Goal: Task Accomplishment & Management: Manage account settings

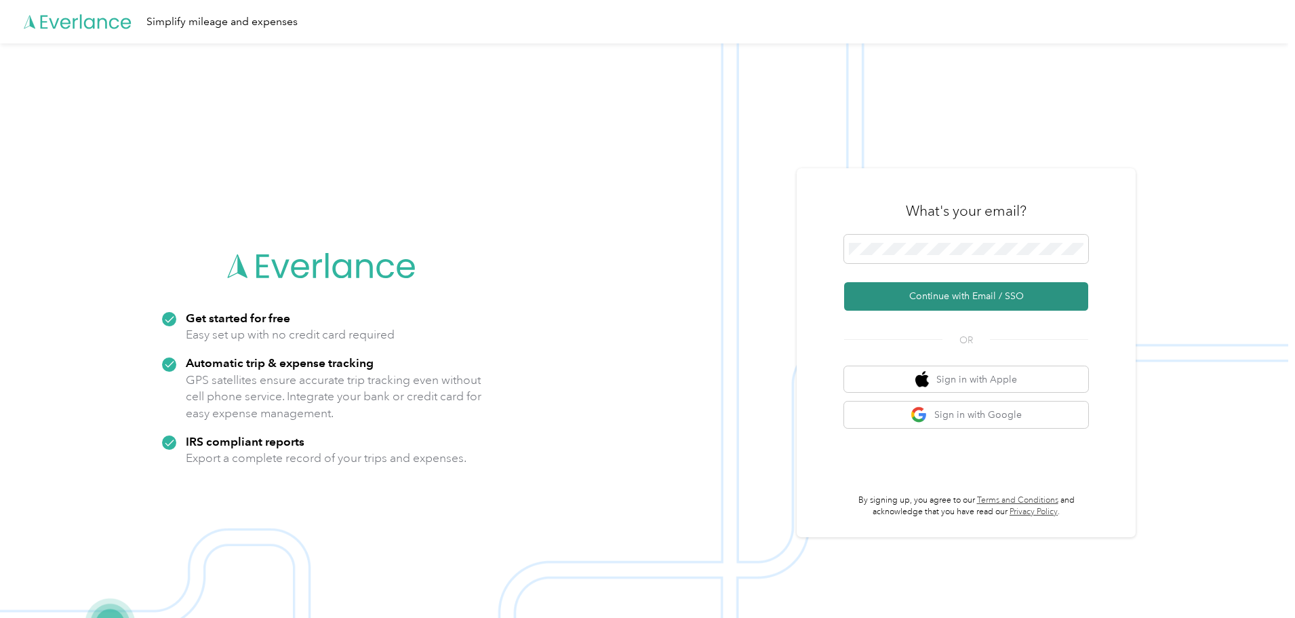
click at [951, 300] on button "Continue with Email / SSO" at bounding box center [966, 296] width 244 height 28
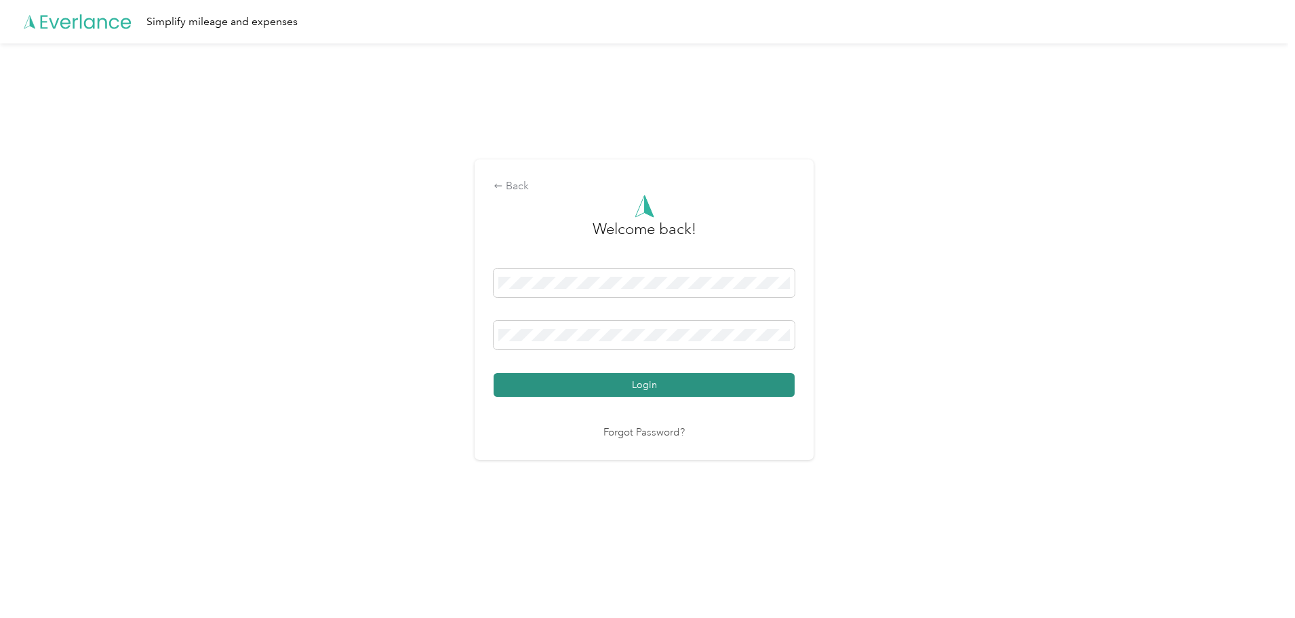
click at [674, 387] on button "Login" at bounding box center [644, 385] width 301 height 24
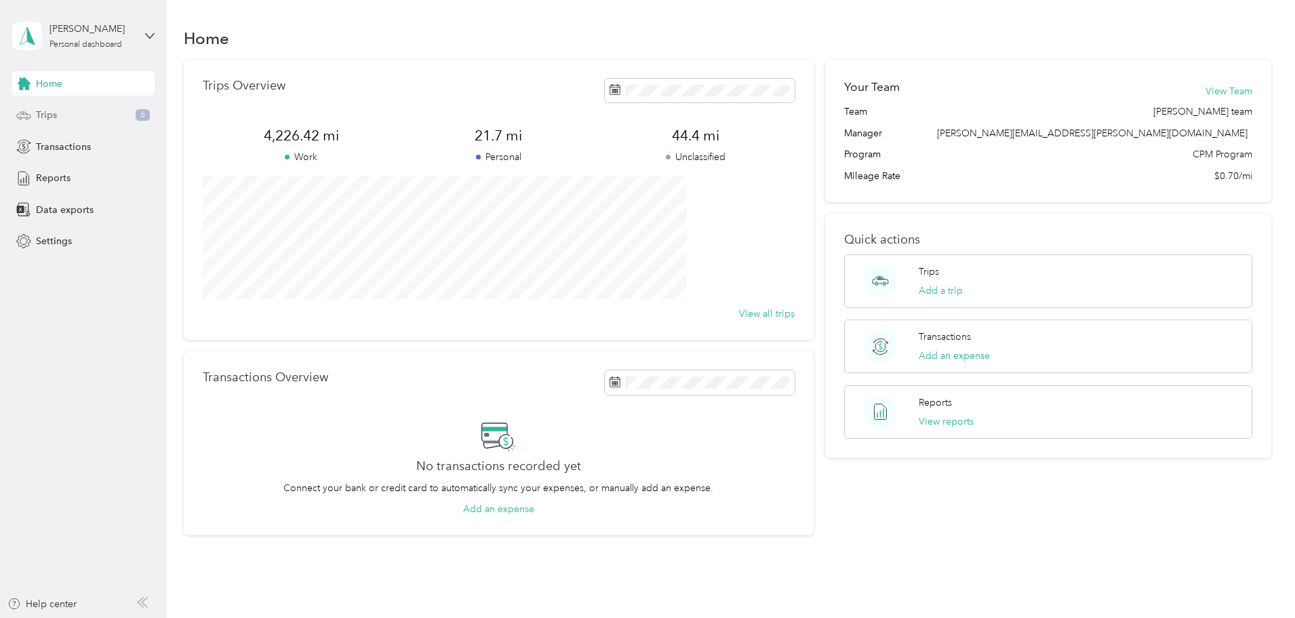
click at [51, 116] on span "Trips" at bounding box center [46, 115] width 21 height 14
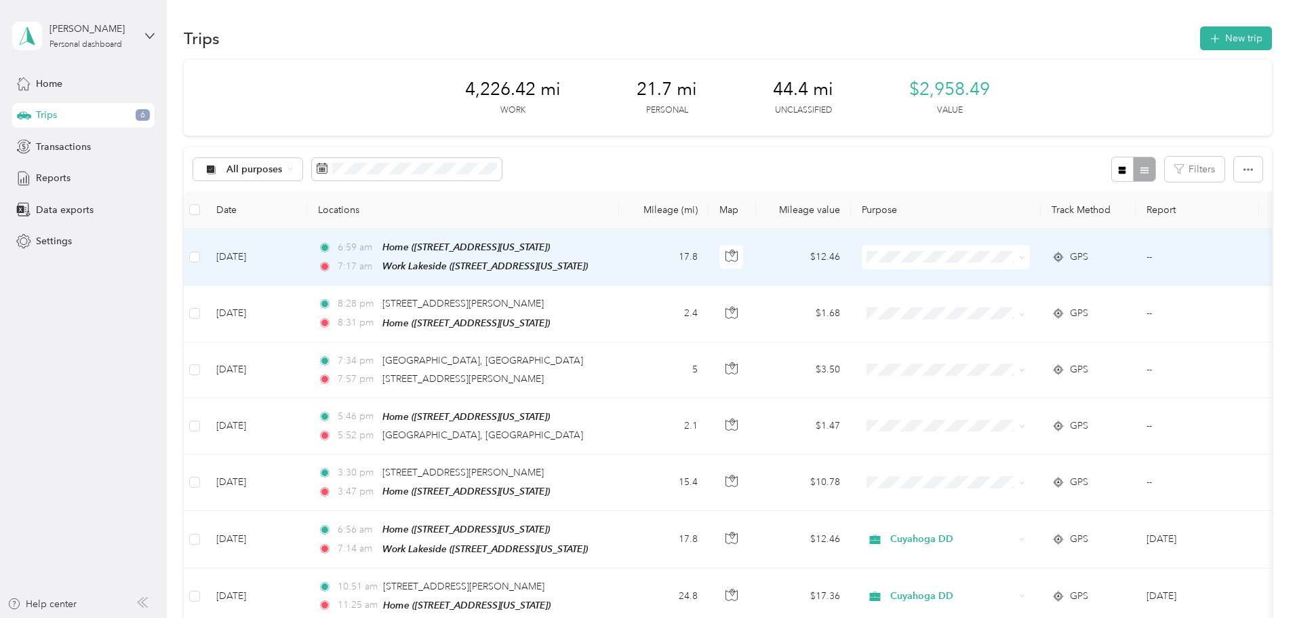
click at [1025, 261] on span at bounding box center [1022, 257] width 6 height 12
click at [1025, 260] on span at bounding box center [1022, 257] width 6 height 12
click at [1025, 255] on span at bounding box center [1019, 257] width 11 height 15
click at [1025, 256] on icon at bounding box center [1022, 257] width 6 height 6
click at [1095, 276] on span "Cuyahoga DD" at bounding box center [1048, 282] width 125 height 14
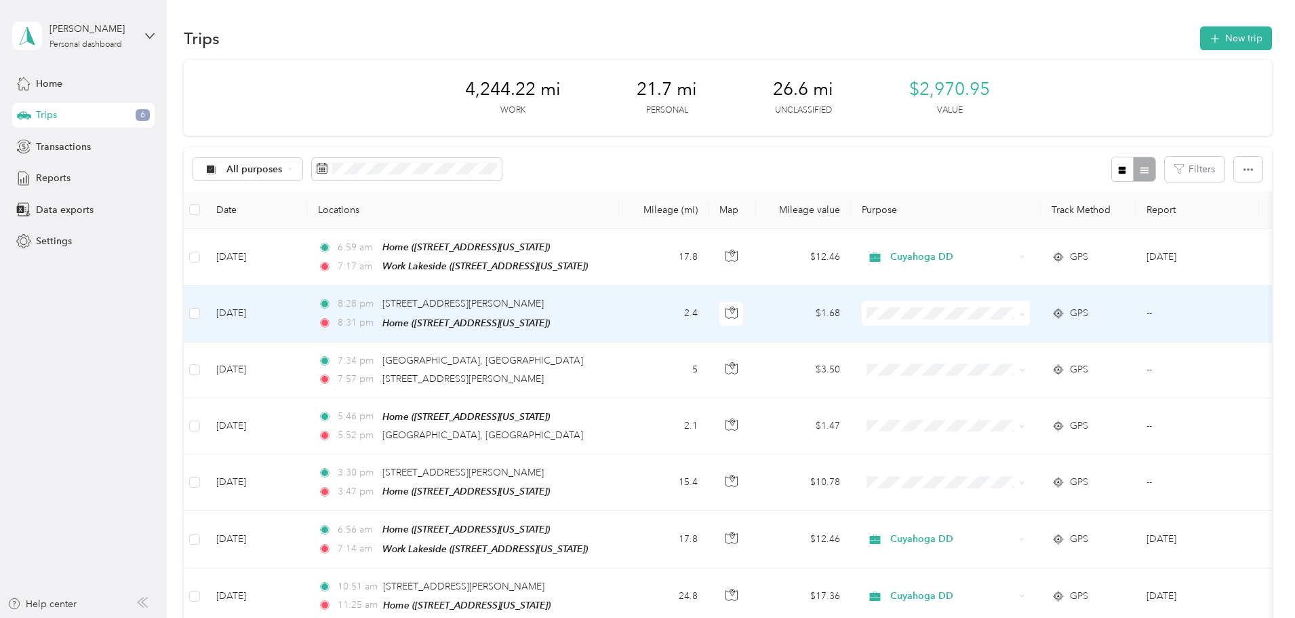
click at [1075, 356] on span "Personal" at bounding box center [1048, 361] width 125 height 14
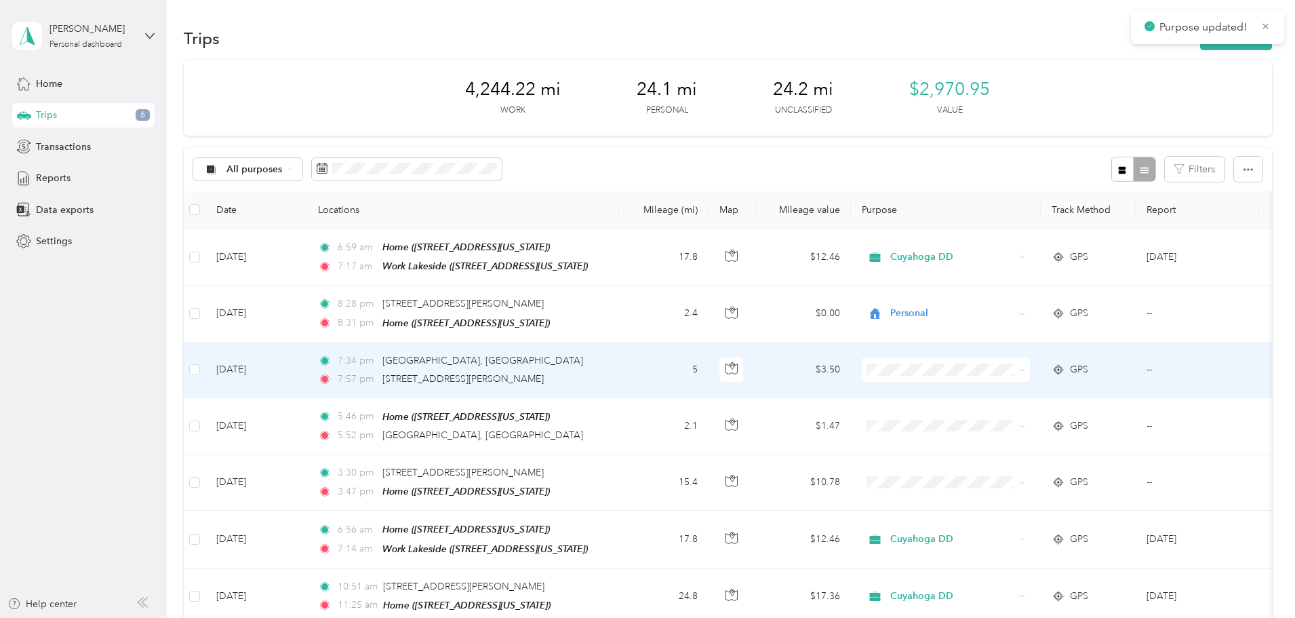
click at [1044, 413] on span "Personal" at bounding box center [1048, 417] width 125 height 14
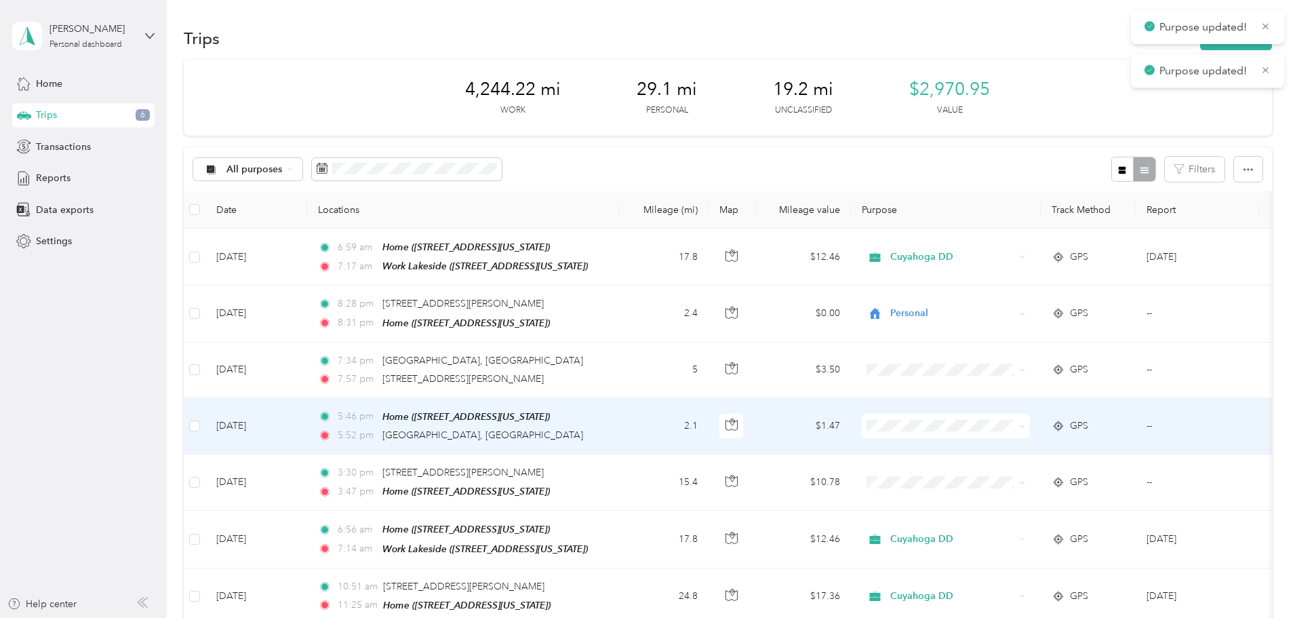
scroll to position [68, 0]
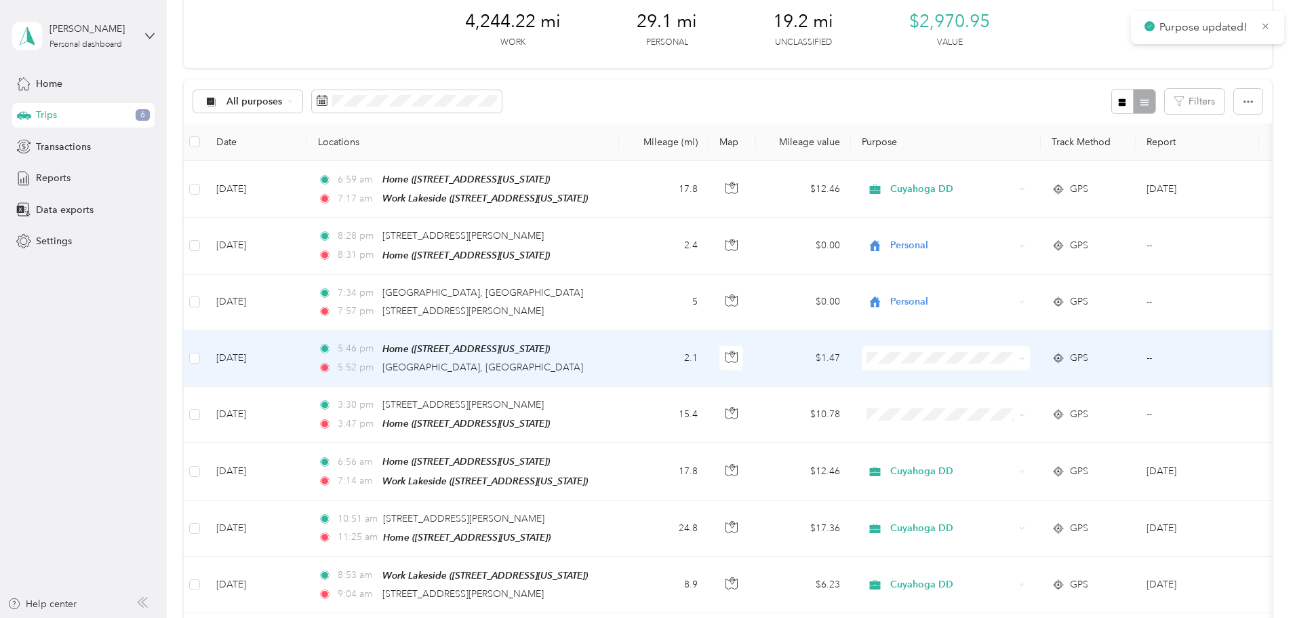
click at [1039, 397] on span "Personal" at bounding box center [1048, 404] width 125 height 14
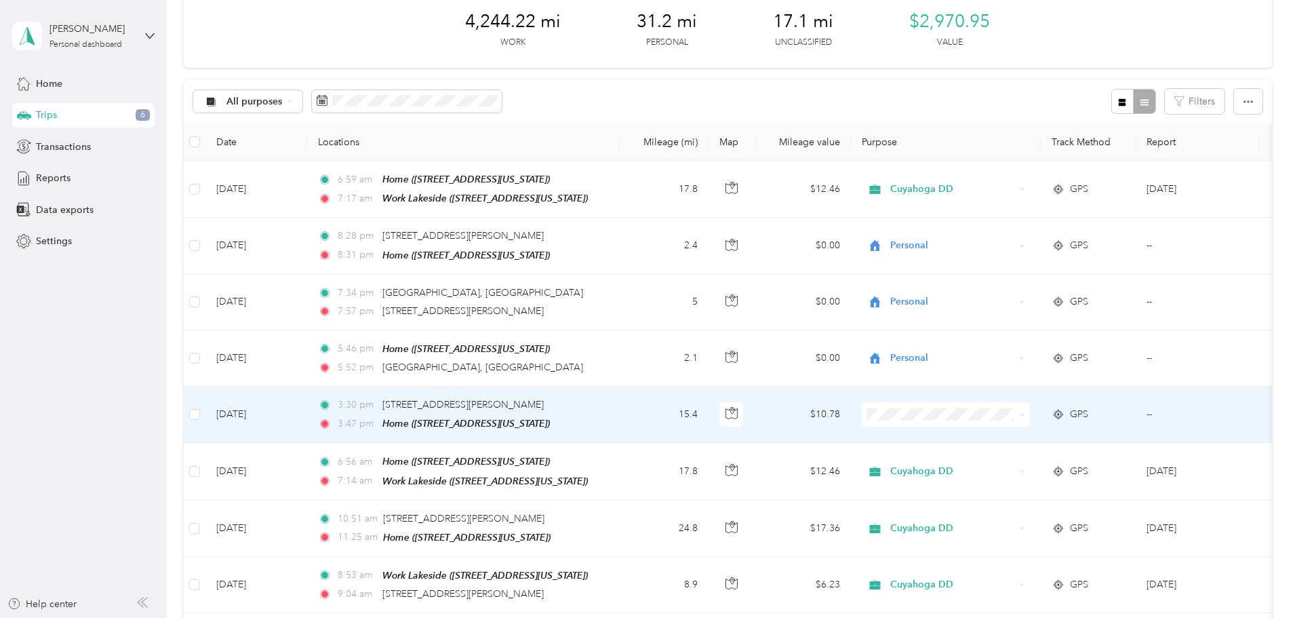
click at [709, 412] on td "15.4" at bounding box center [663, 414] width 89 height 56
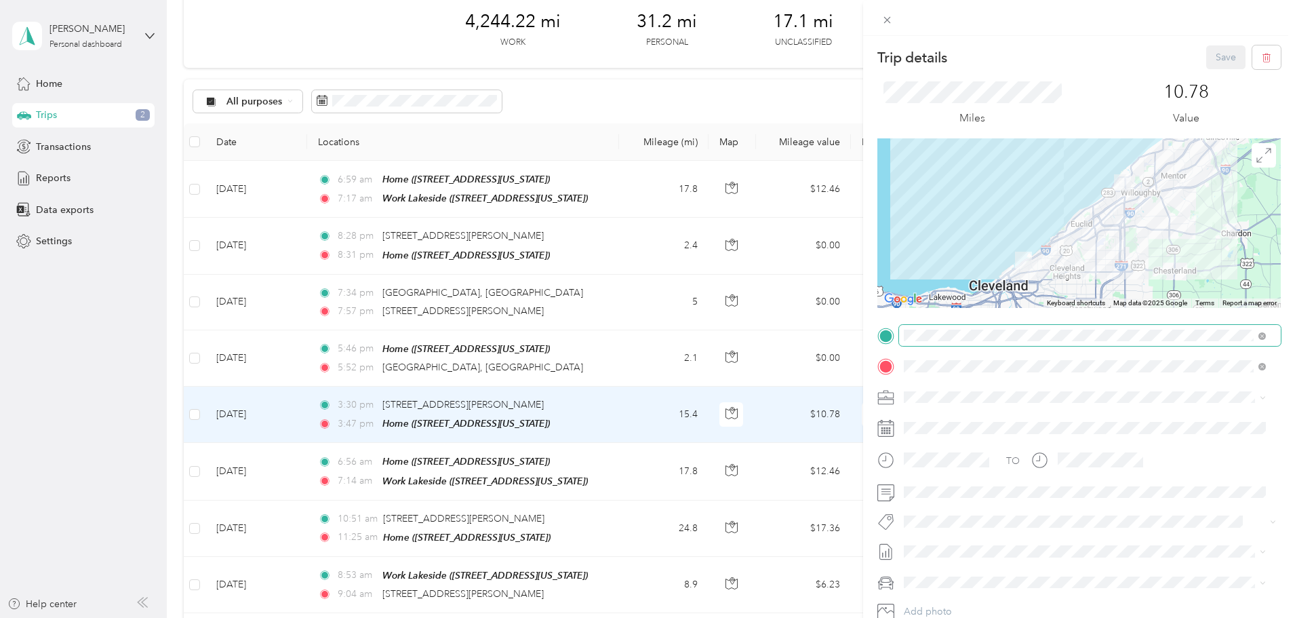
click at [1014, 344] on span at bounding box center [1090, 336] width 382 height 22
click at [1018, 342] on span at bounding box center [1090, 336] width 382 height 22
click at [1033, 391] on div "Work Lakeside [STREET_ADDRESS][US_STATE]" at bounding box center [998, 397] width 136 height 28
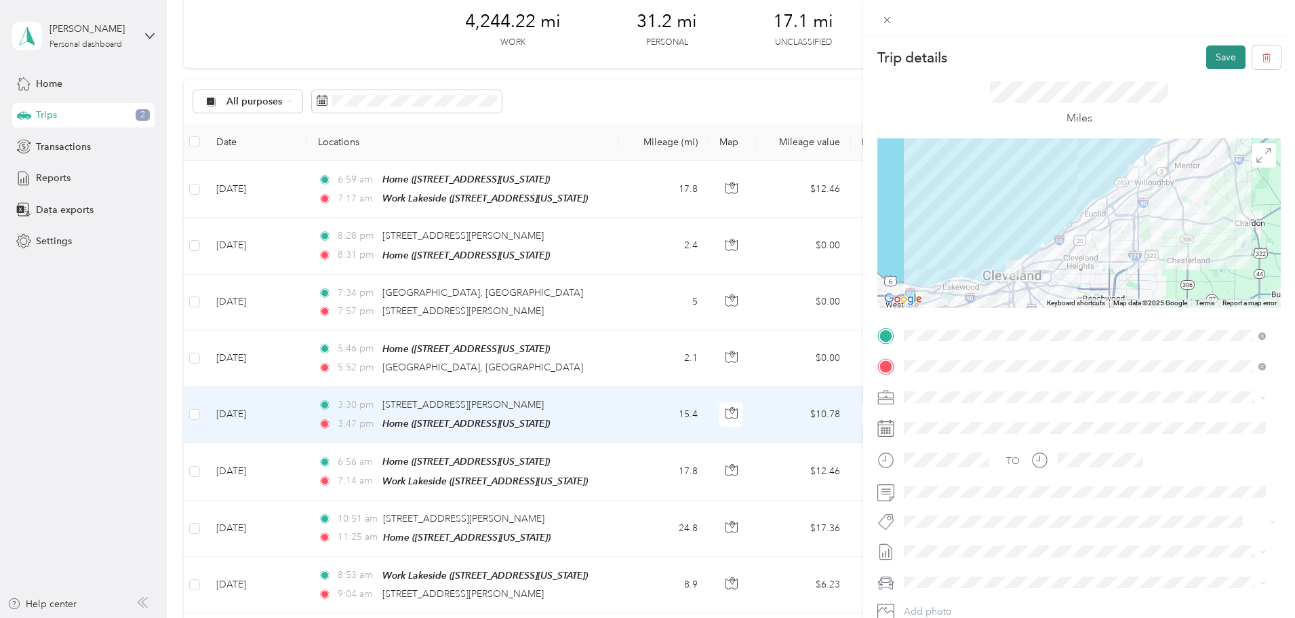
click at [1216, 48] on button "Save" at bounding box center [1225, 57] width 39 height 24
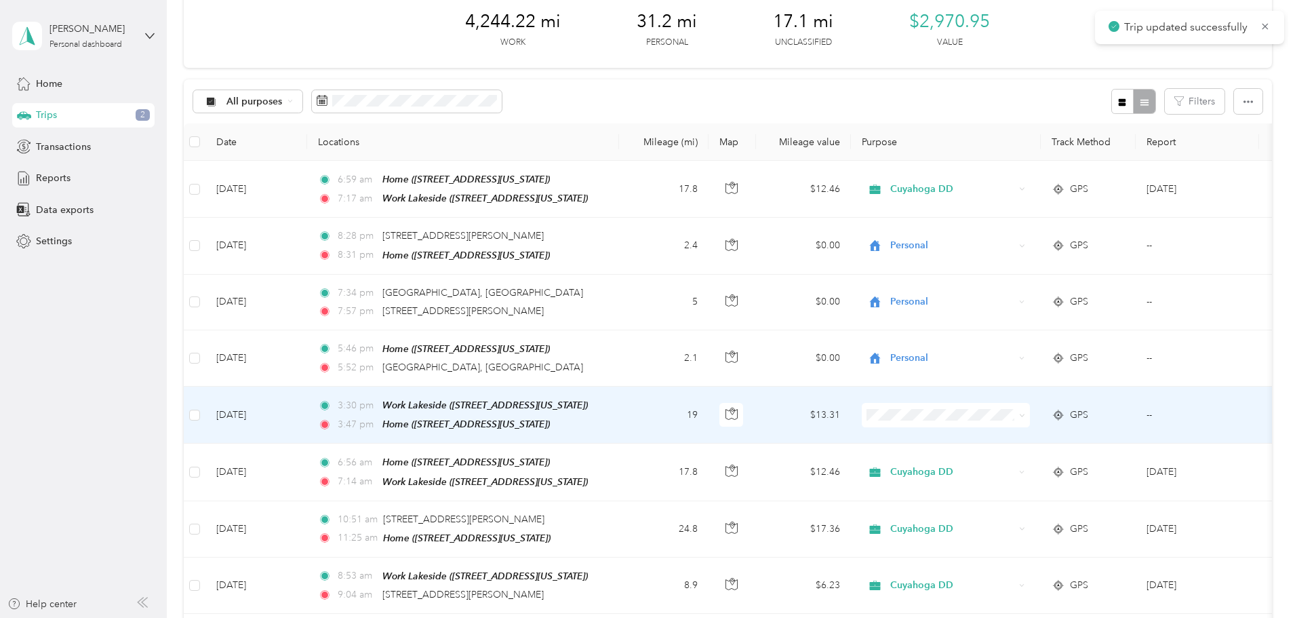
click at [1072, 425] on li "Cuyahoga DD" at bounding box center [1036, 436] width 168 height 24
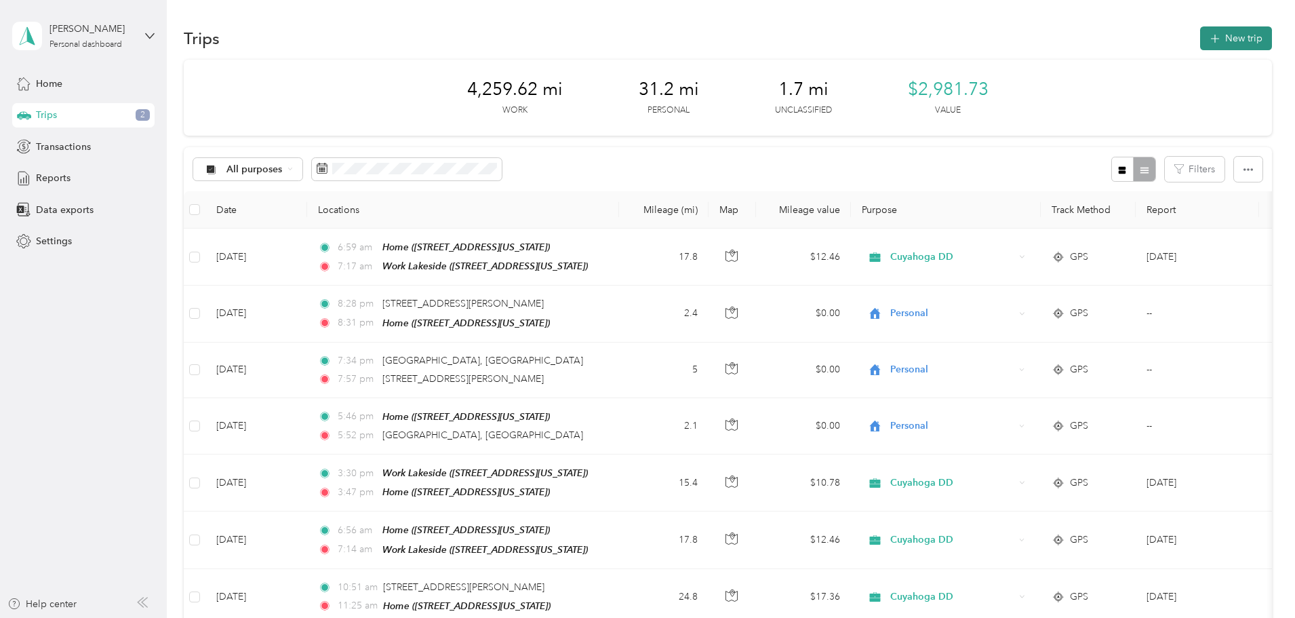
click at [1200, 42] on button "New trip" at bounding box center [1236, 38] width 72 height 24
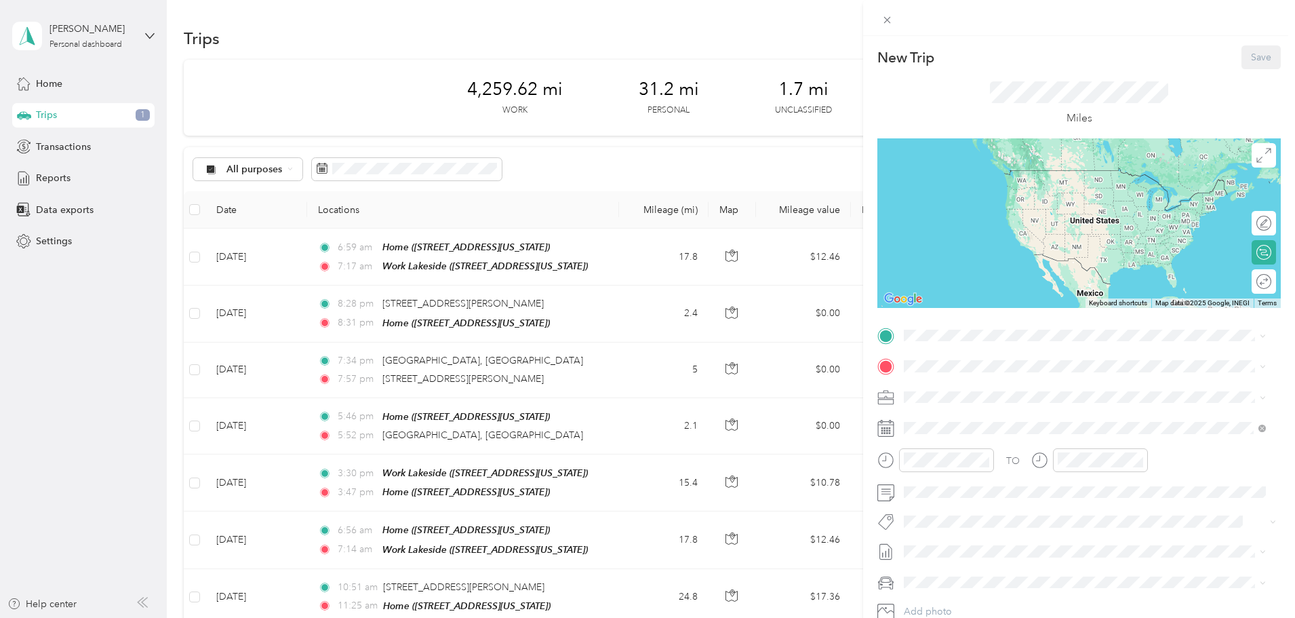
click at [963, 402] on span "[STREET_ADDRESS][US_STATE]" at bounding box center [998, 405] width 136 height 12
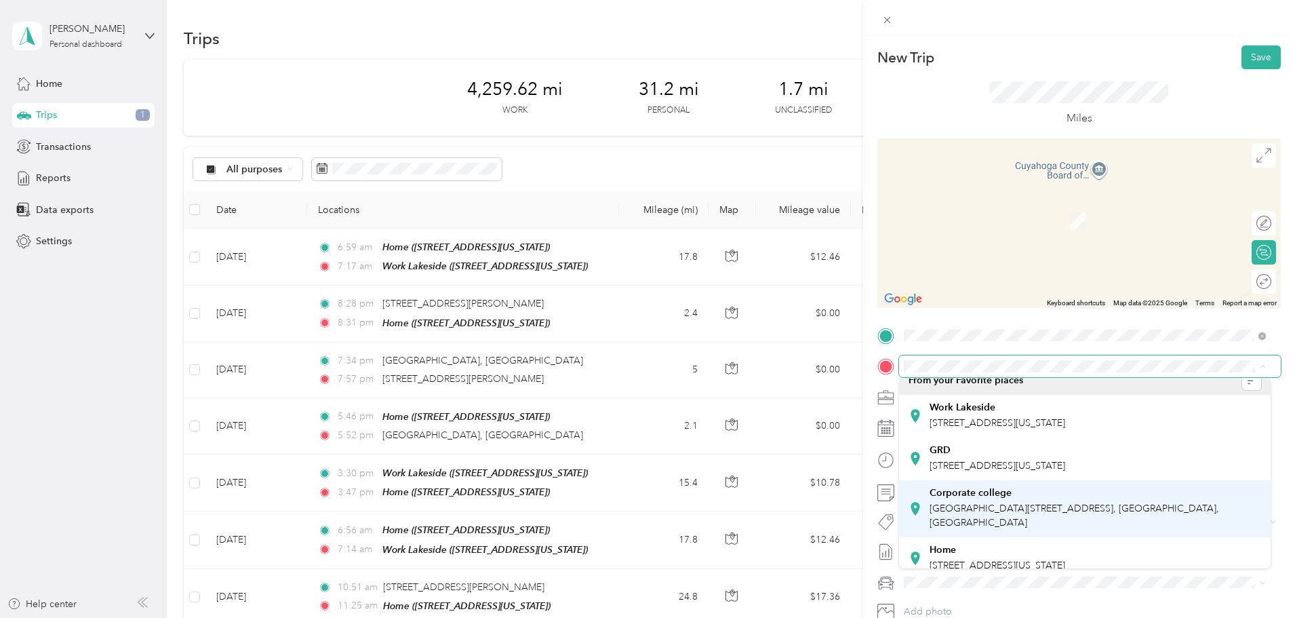
scroll to position [24, 0]
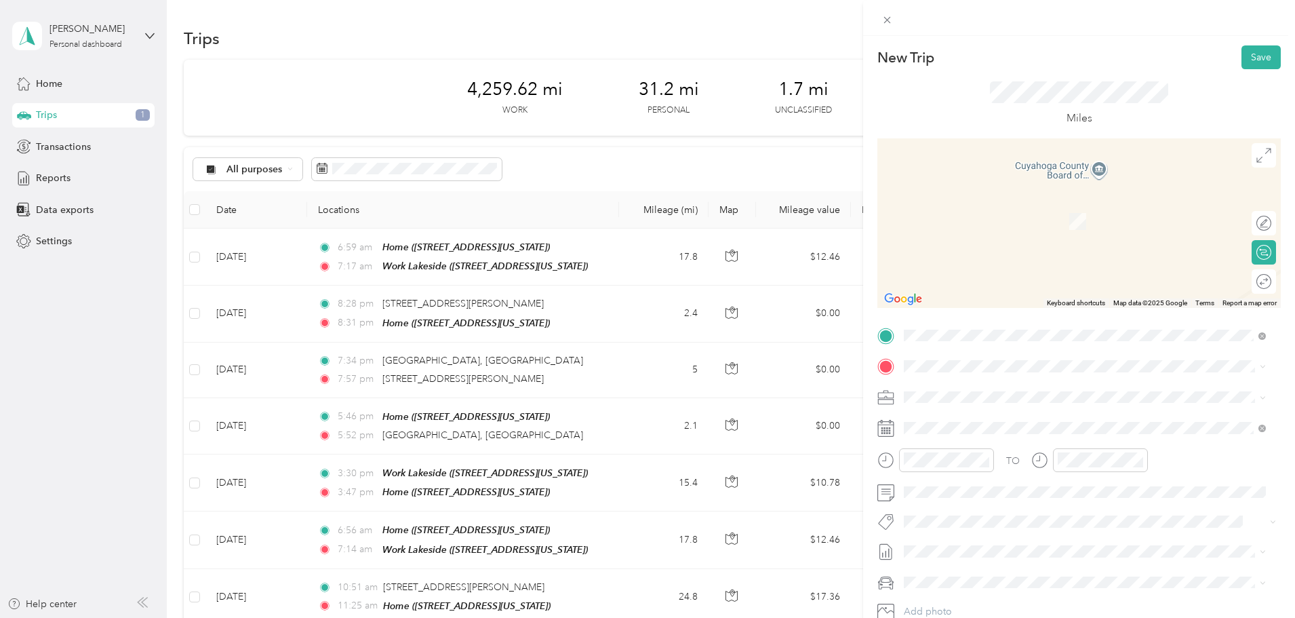
click at [960, 545] on div "Home [STREET_ADDRESS][US_STATE]" at bounding box center [998, 542] width 136 height 28
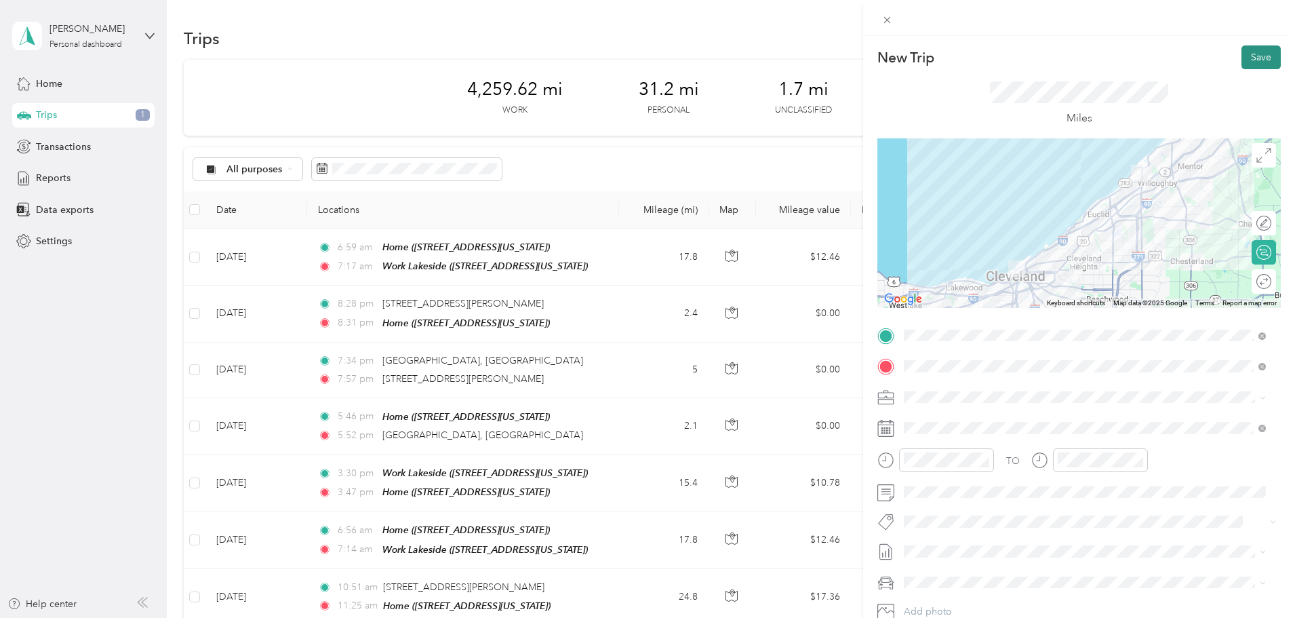
click at [1256, 62] on button "Save" at bounding box center [1260, 57] width 39 height 24
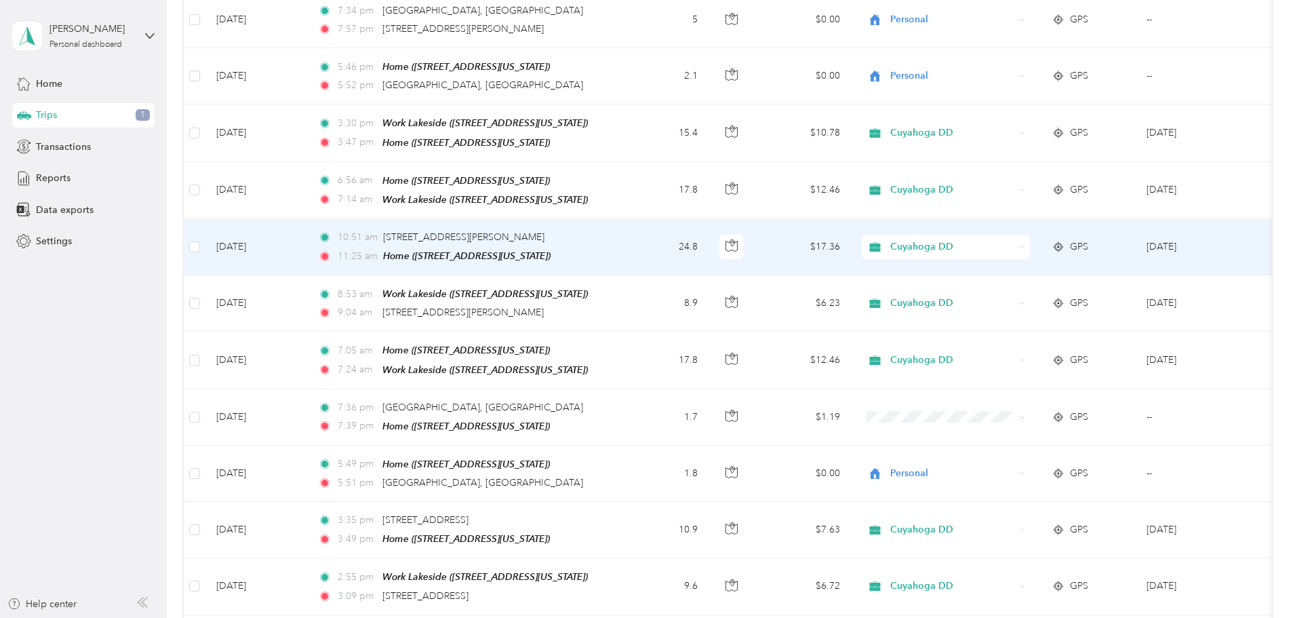
scroll to position [475, 0]
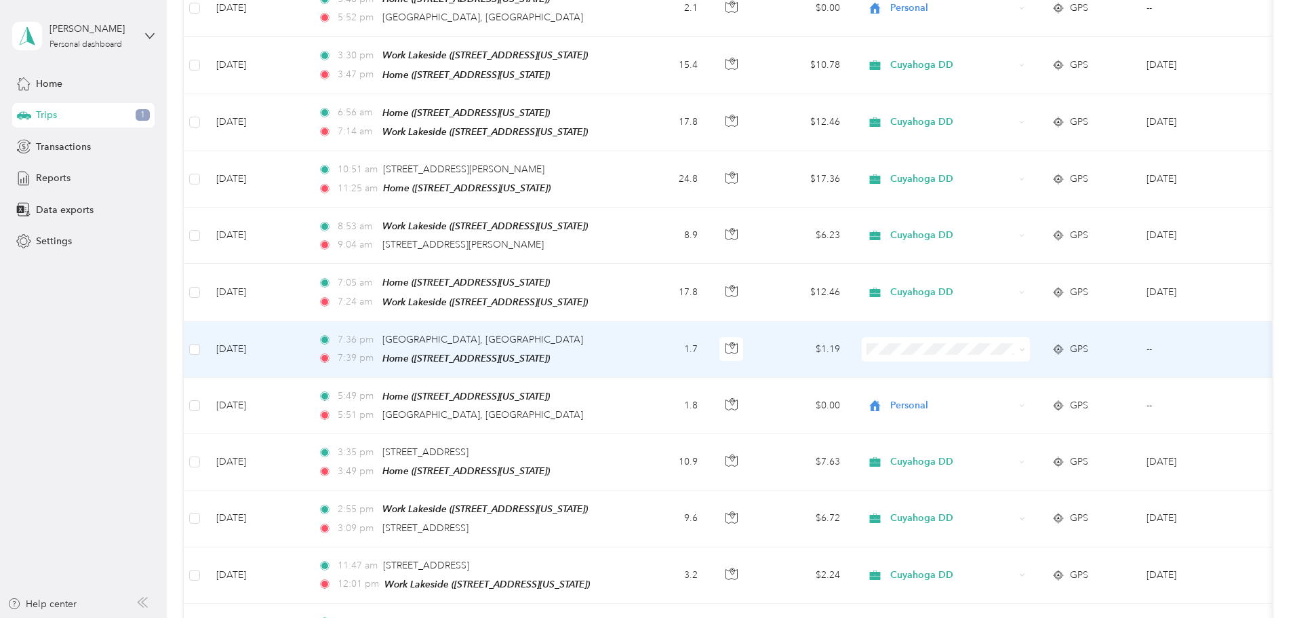
click at [1025, 344] on span at bounding box center [1019, 349] width 11 height 15
click at [1025, 343] on span at bounding box center [1022, 349] width 6 height 12
click at [1025, 346] on icon at bounding box center [1022, 349] width 6 height 6
click at [1103, 384] on span "Personal" at bounding box center [1048, 384] width 125 height 14
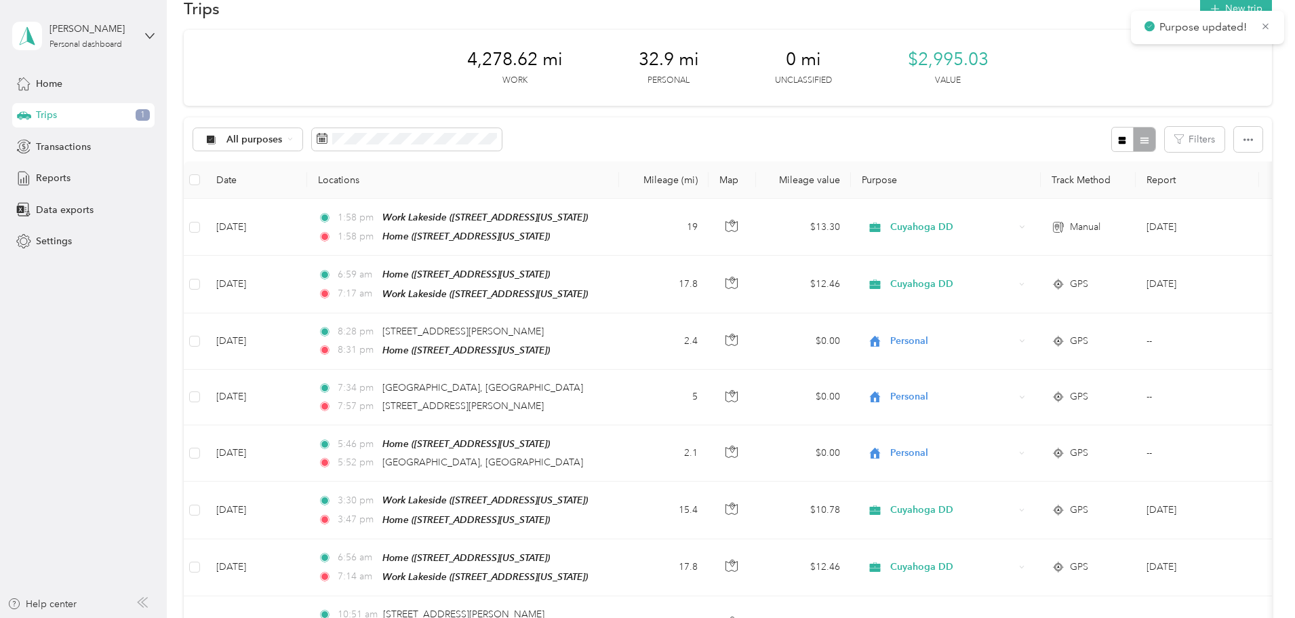
scroll to position [0, 0]
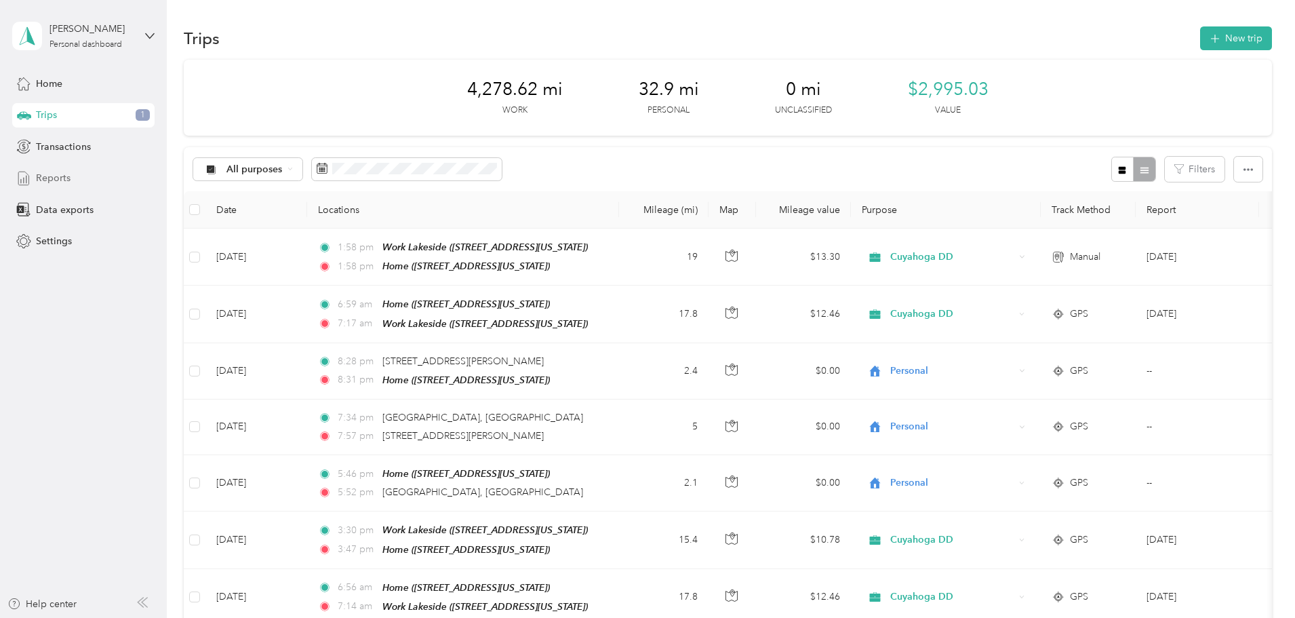
click at [68, 174] on span "Reports" at bounding box center [53, 178] width 35 height 14
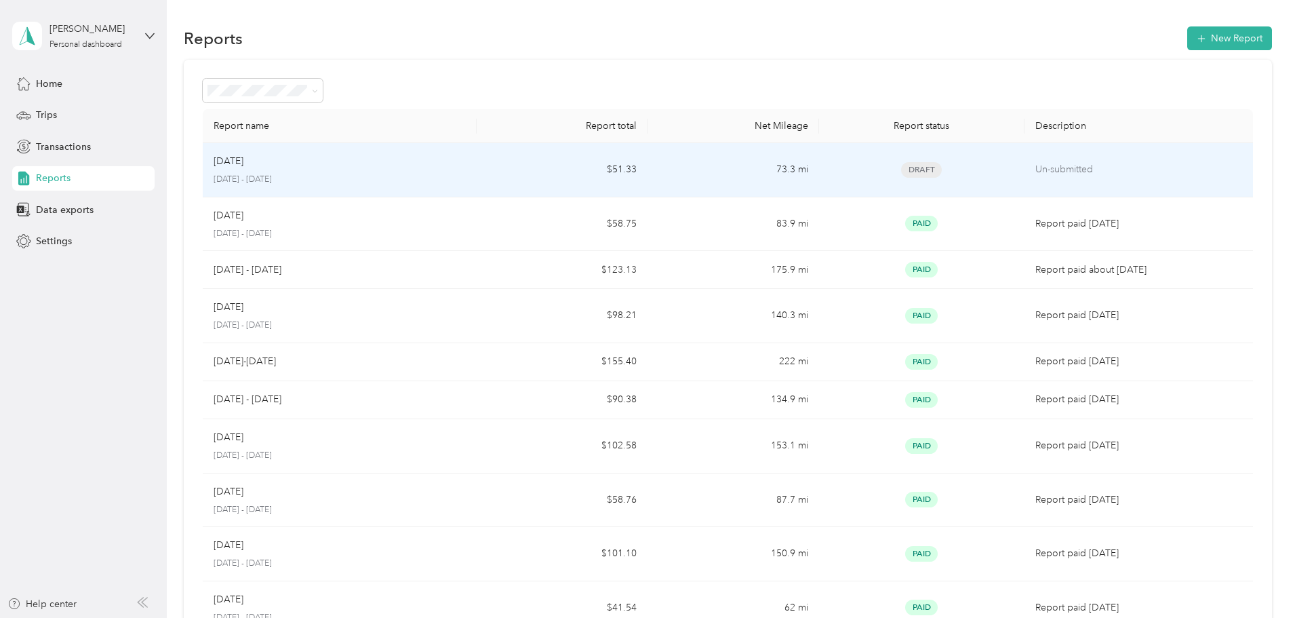
click at [391, 174] on p "[DATE] - [DATE]" at bounding box center [340, 180] width 252 height 12
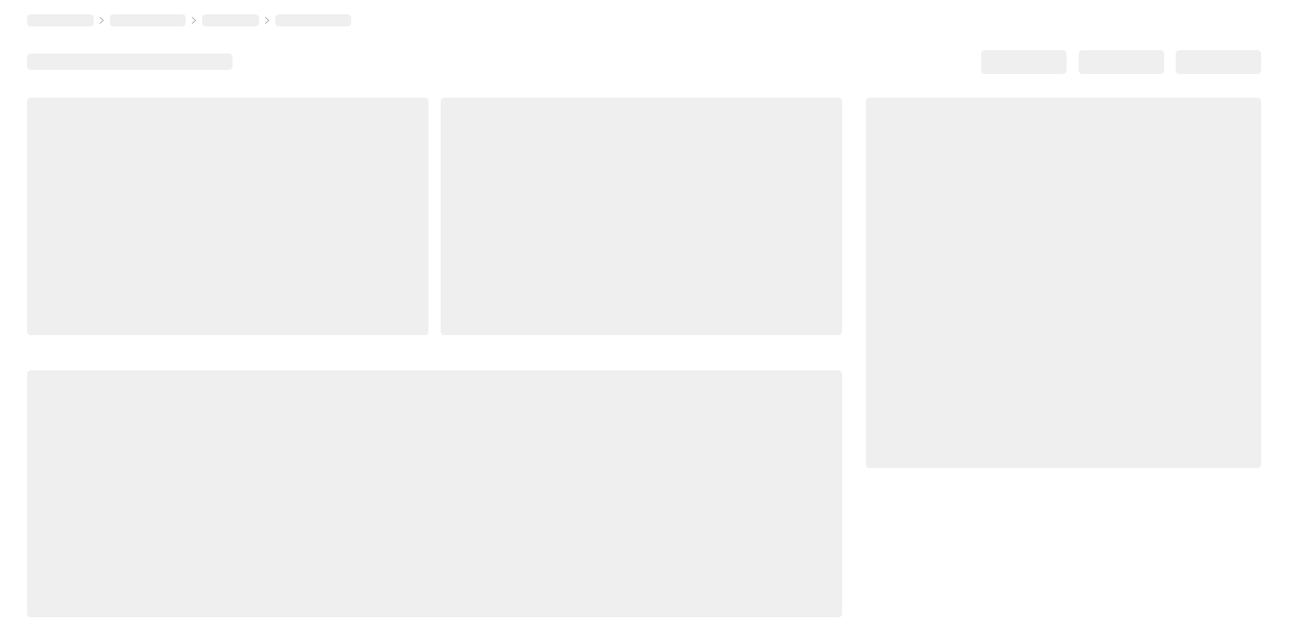
click at [394, 172] on div at bounding box center [227, 216] width 401 height 237
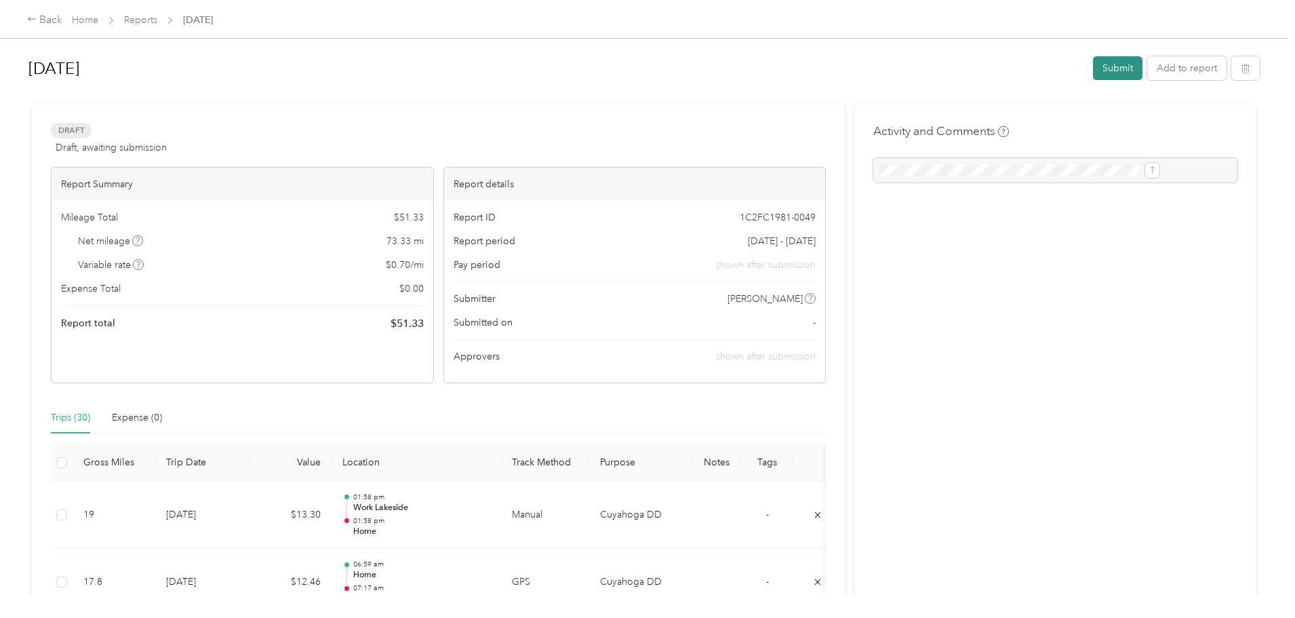
click at [1093, 64] on button "Submit" at bounding box center [1117, 68] width 49 height 24
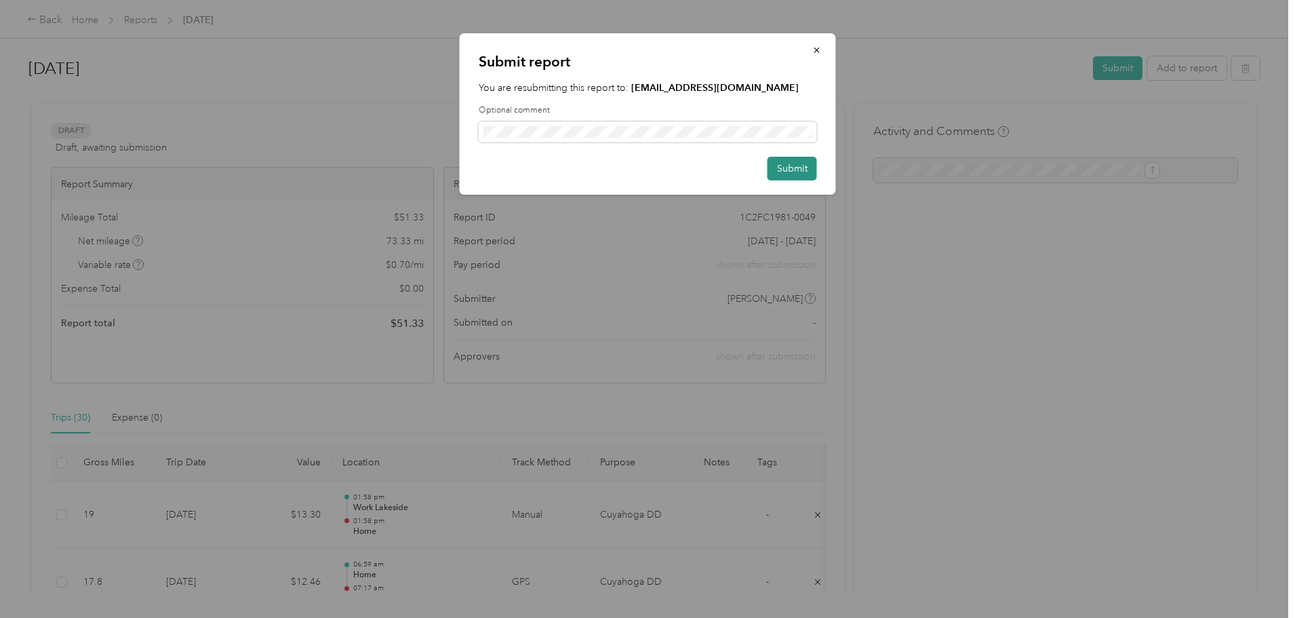
click at [797, 168] on button "Submit" at bounding box center [792, 169] width 49 height 24
